Goal: Find specific page/section: Find specific page/section

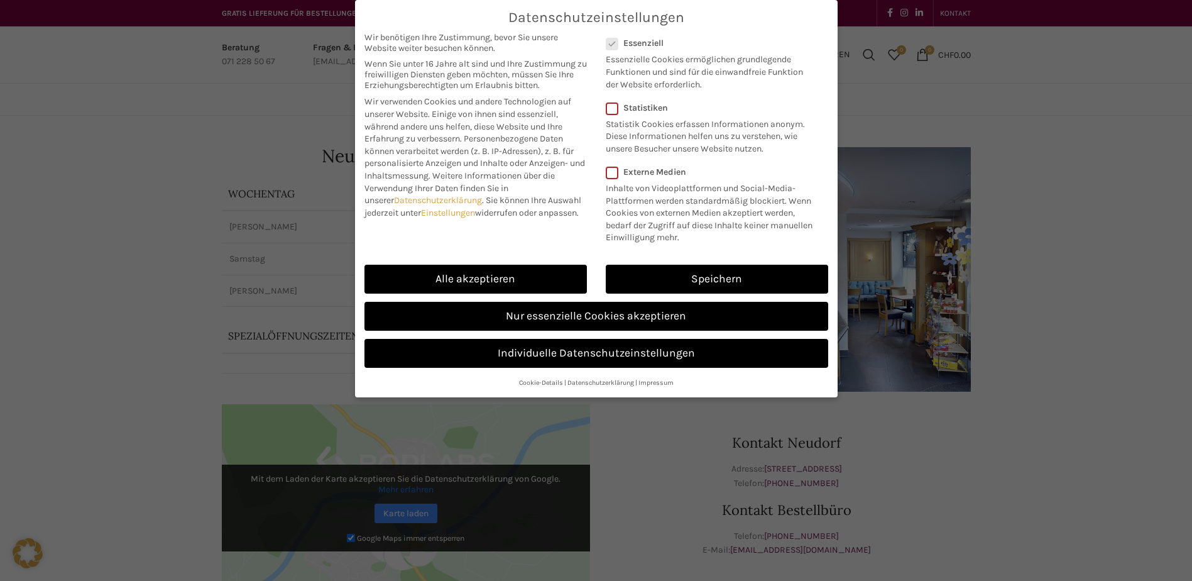
click at [737, 280] on link "Speichern" at bounding box center [717, 279] width 222 height 29
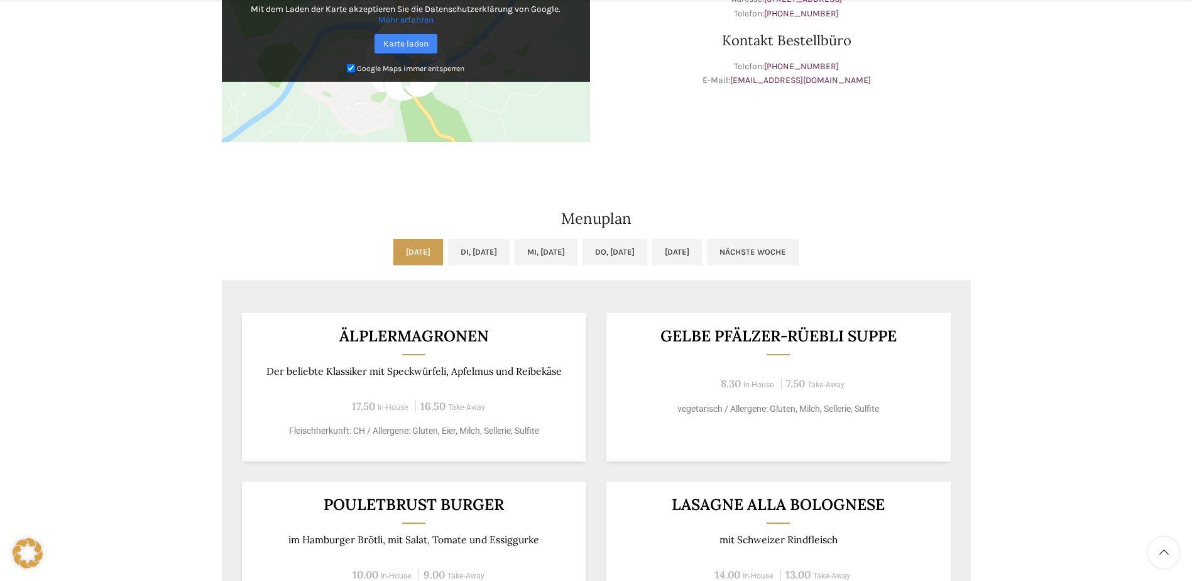
scroll to position [503, 0]
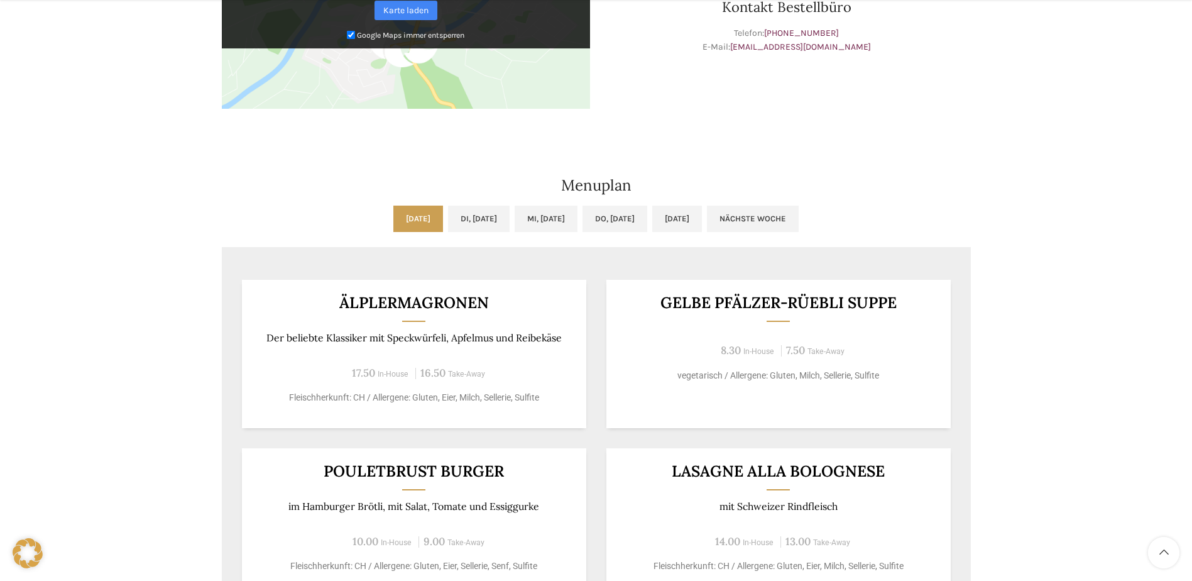
click at [480, 224] on link "Di, [DATE]" at bounding box center [479, 219] width 62 height 26
click at [393, 221] on link "[DATE]" at bounding box center [418, 219] width 50 height 26
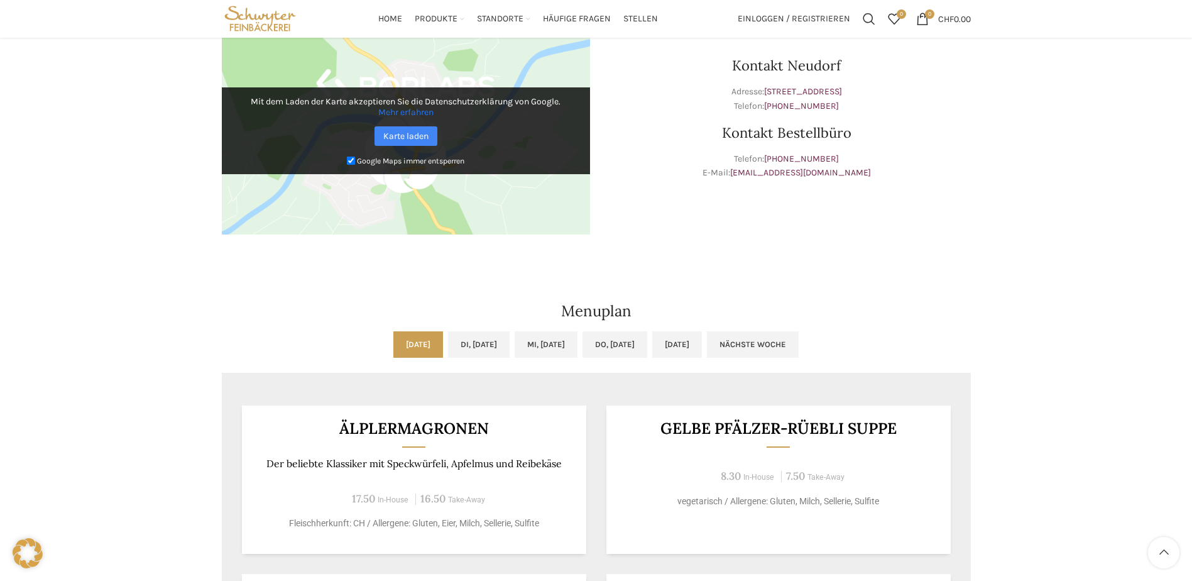
scroll to position [314, 0]
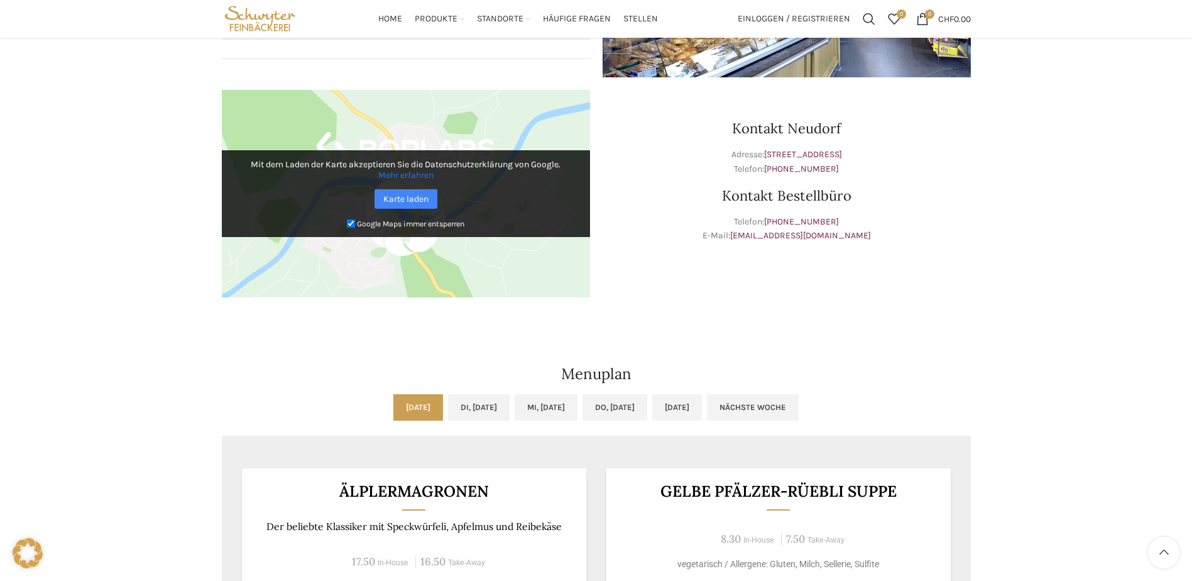
click at [819, 234] on link "[EMAIL_ADDRESS][DOMAIN_NAME]" at bounding box center [800, 235] width 141 height 11
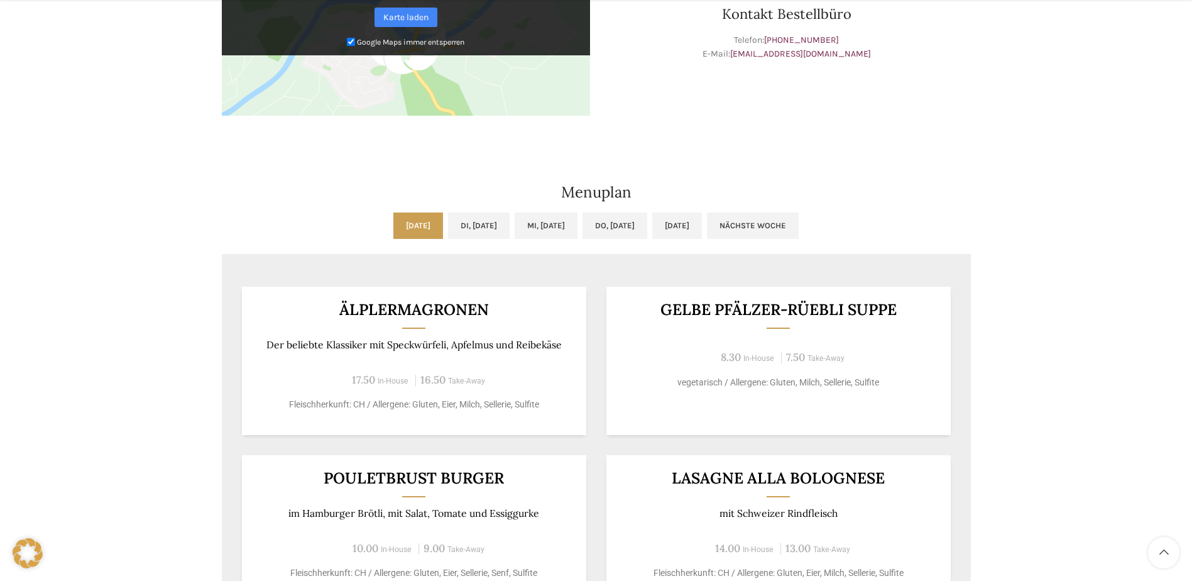
scroll to position [503, 0]
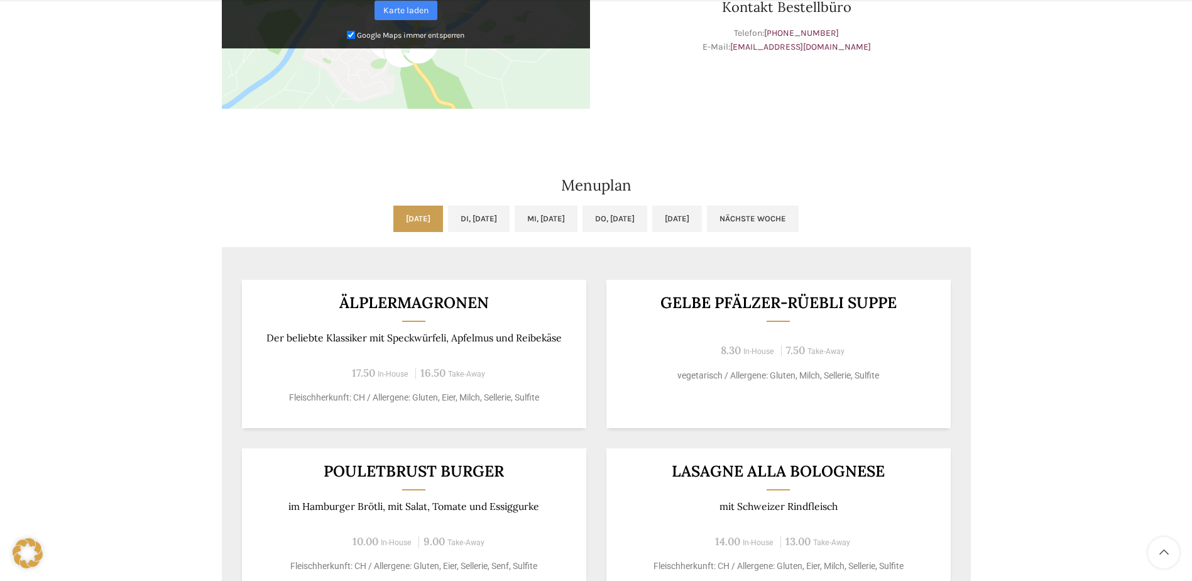
click at [410, 329] on div "Älplermagronen Der beliebte Klassiker mit Speckwürfeli, Apfelmus und Reibekäse …" at bounding box center [414, 354] width 344 height 148
click at [459, 397] on p "Fleischherkunft: CH / Allergene: Gluten, Eier, Milch, Sellerie, Sulfite" at bounding box center [414, 397] width 314 height 13
click at [471, 305] on h3 "Älplermagronen" at bounding box center [414, 303] width 314 height 16
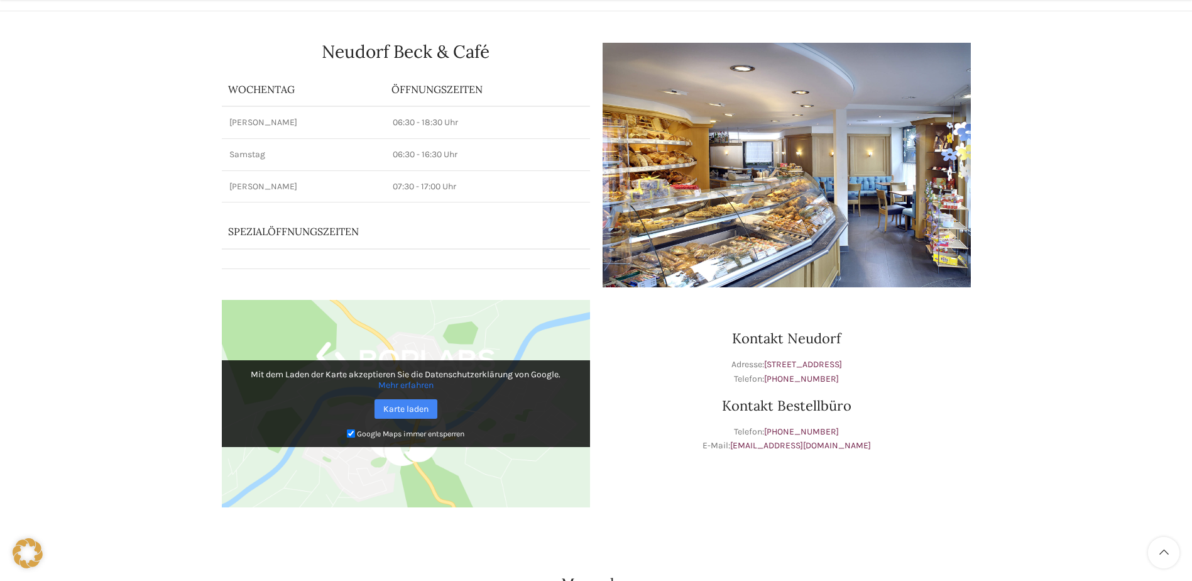
scroll to position [251, 0]
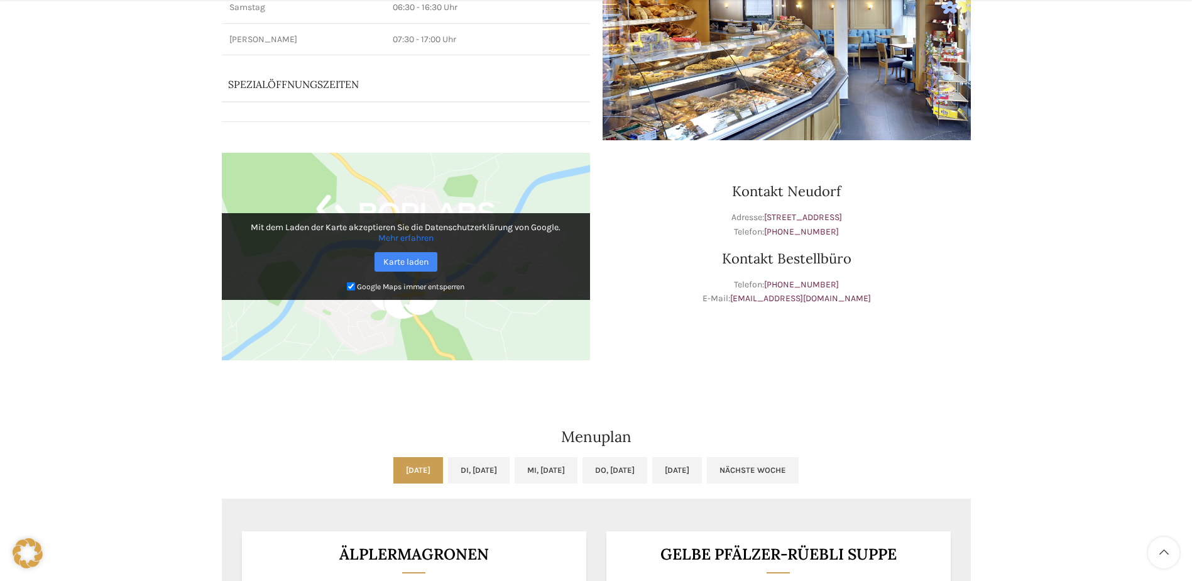
click at [811, 217] on link "[STREET_ADDRESS]" at bounding box center [803, 217] width 78 height 11
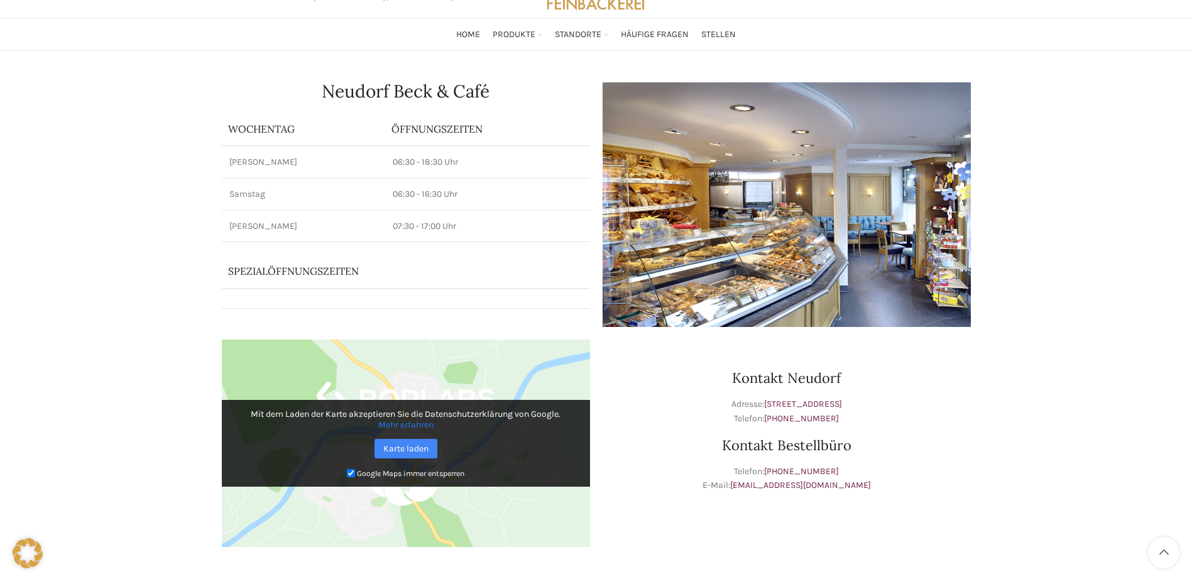
scroll to position [63, 0]
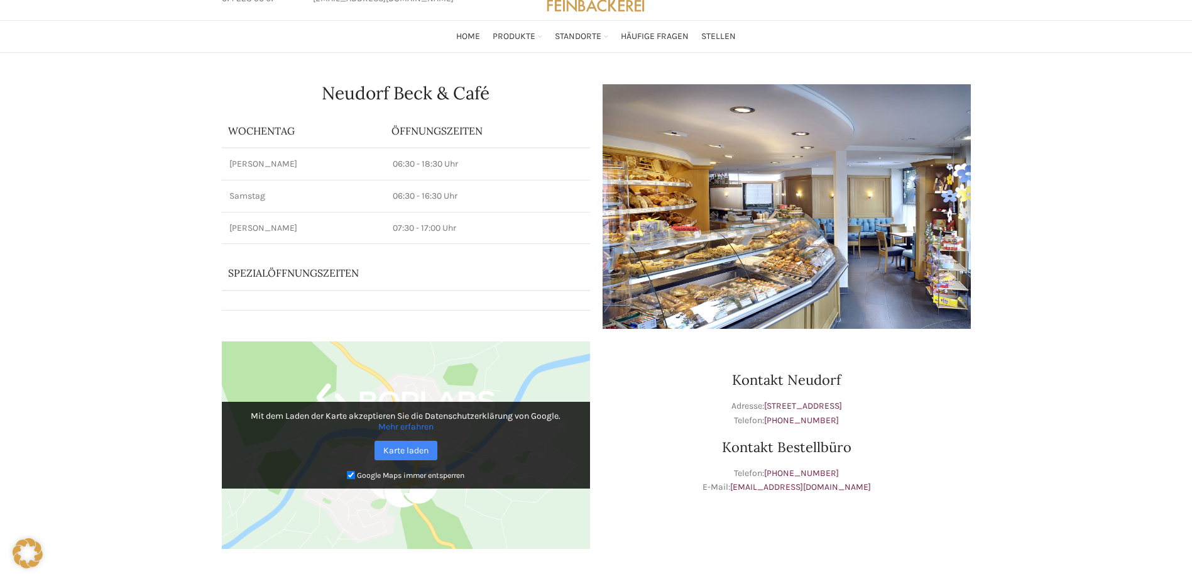
click at [593, 36] on span "Standorte" at bounding box center [578, 37] width 47 height 12
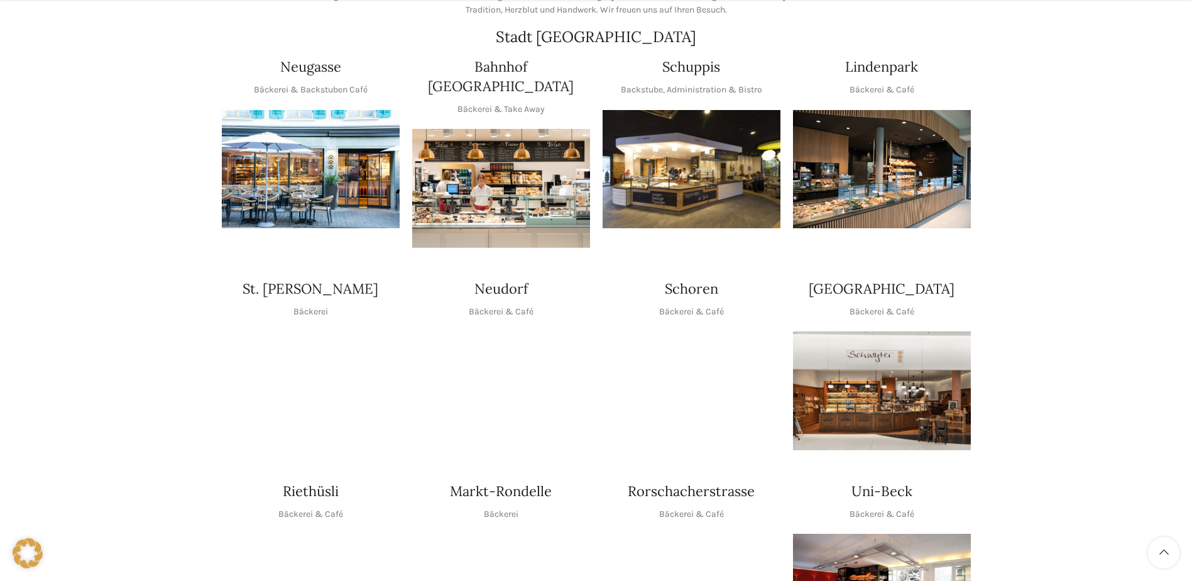
scroll to position [251, 0]
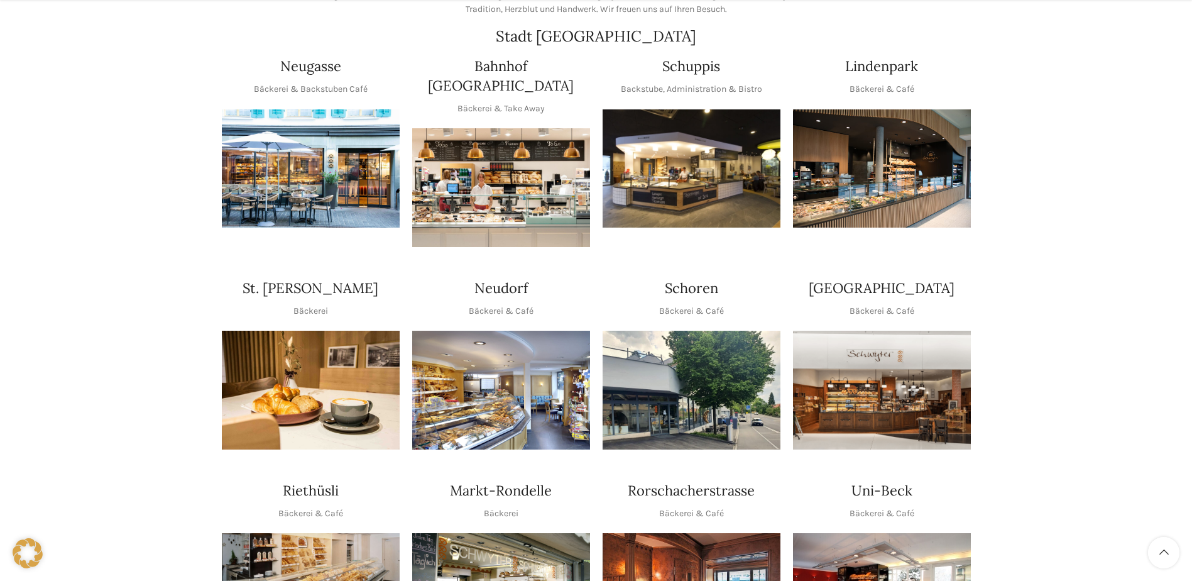
click at [513, 331] on img "1 / 1" at bounding box center [501, 390] width 178 height 119
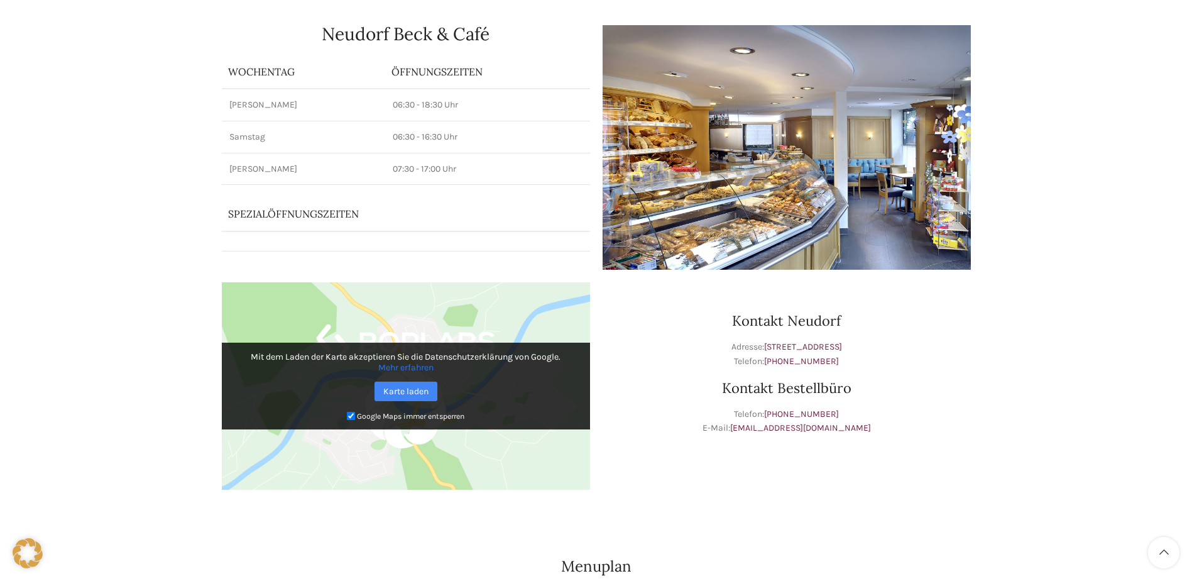
scroll to position [126, 0]
